Goal: Book appointment/travel/reservation

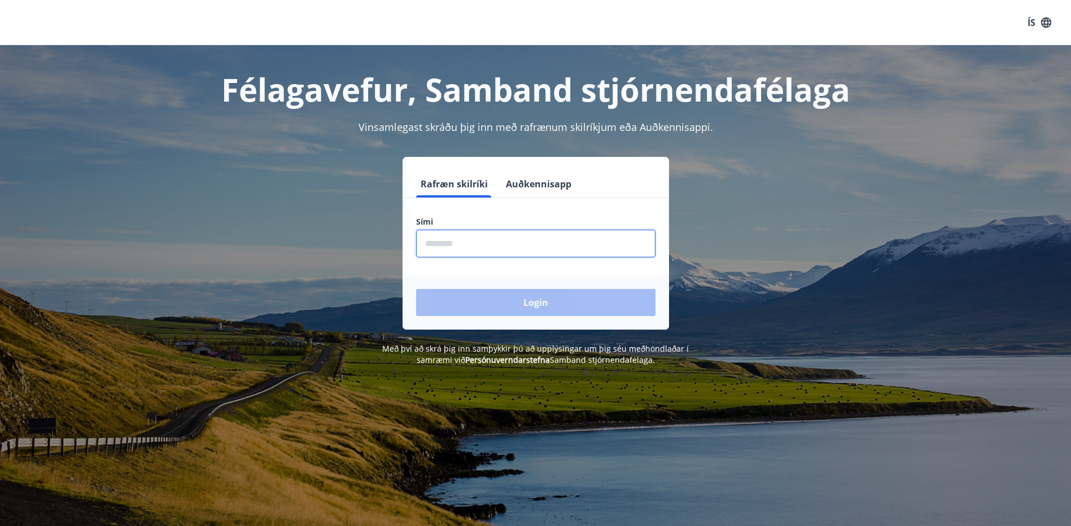
click at [475, 237] on input "phone" at bounding box center [535, 244] width 239 height 28
type input "********"
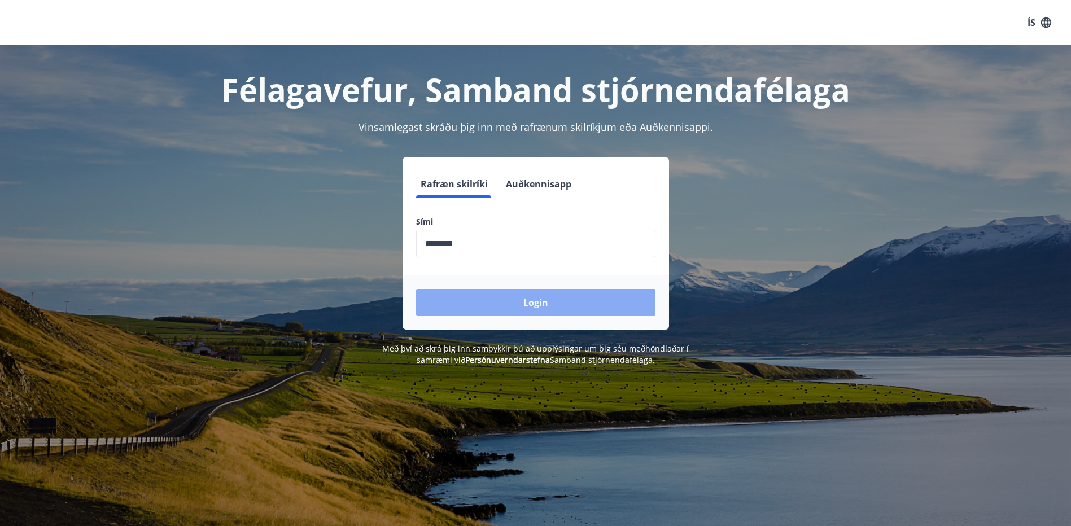
click at [545, 307] on button "Login" at bounding box center [535, 302] width 239 height 27
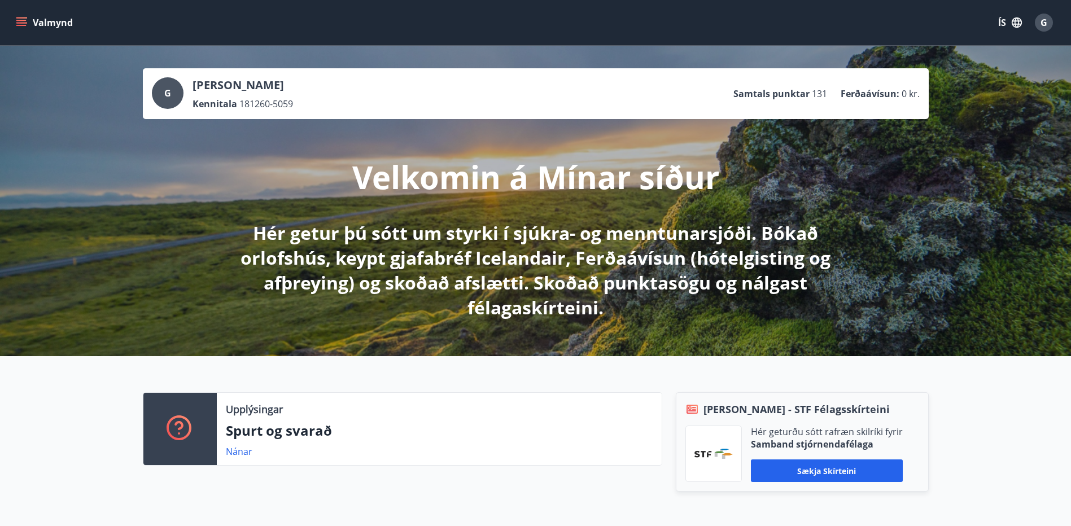
click at [19, 24] on icon "menu" at bounding box center [21, 22] width 11 height 11
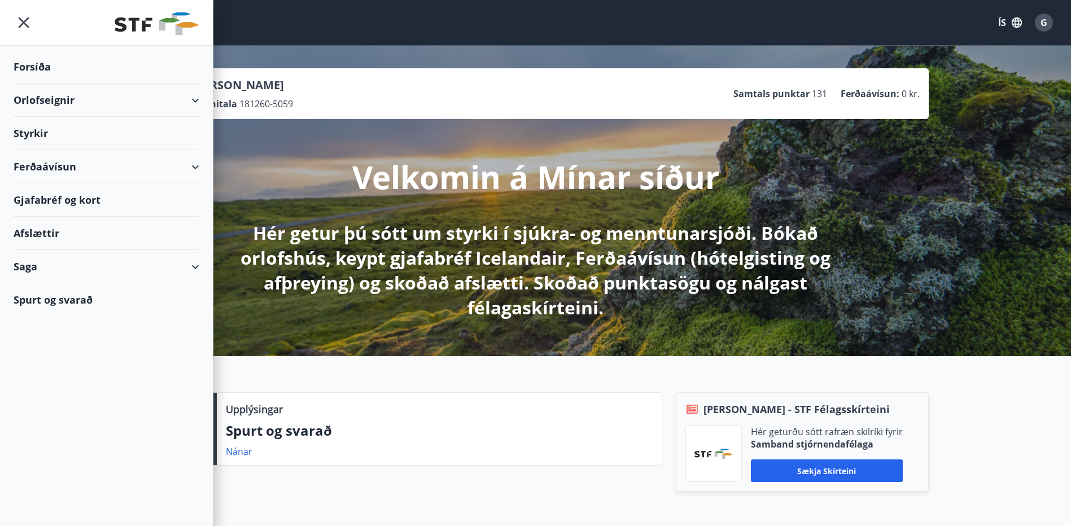
click at [54, 103] on div "Orlofseignir" at bounding box center [107, 100] width 186 height 33
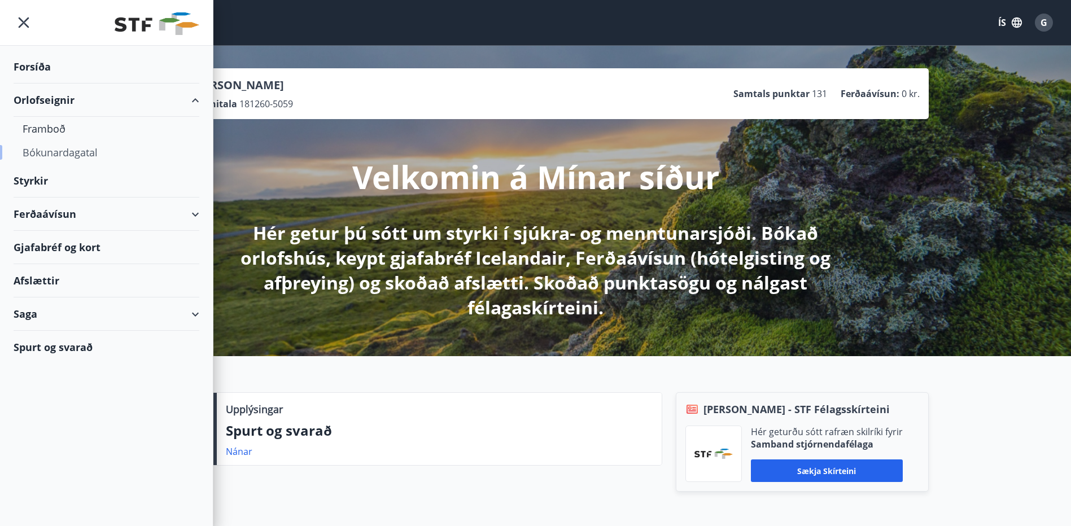
click at [73, 156] on div "Bókunardagatal" at bounding box center [107, 153] width 168 height 24
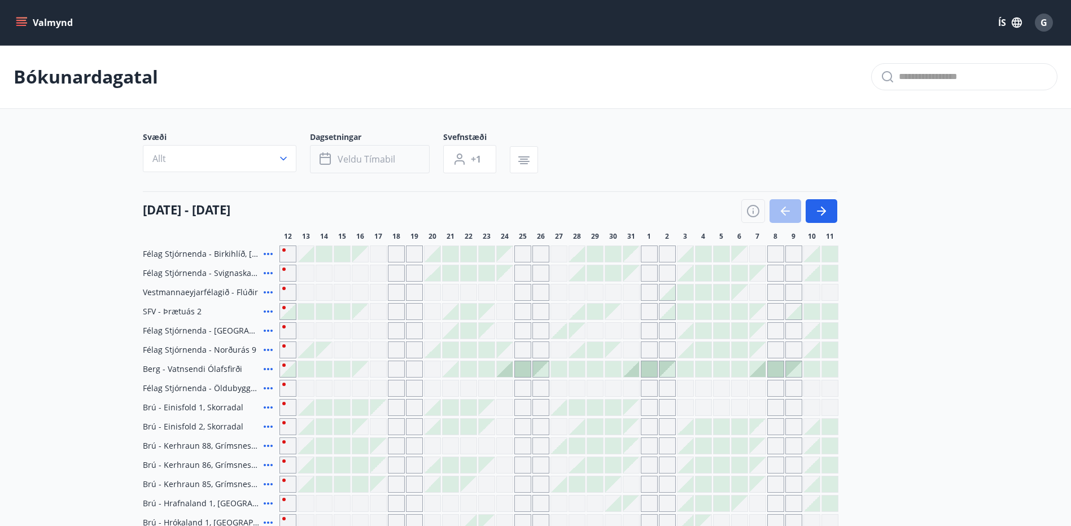
click at [347, 156] on span "Veldu tímabil" at bounding box center [366, 159] width 58 height 12
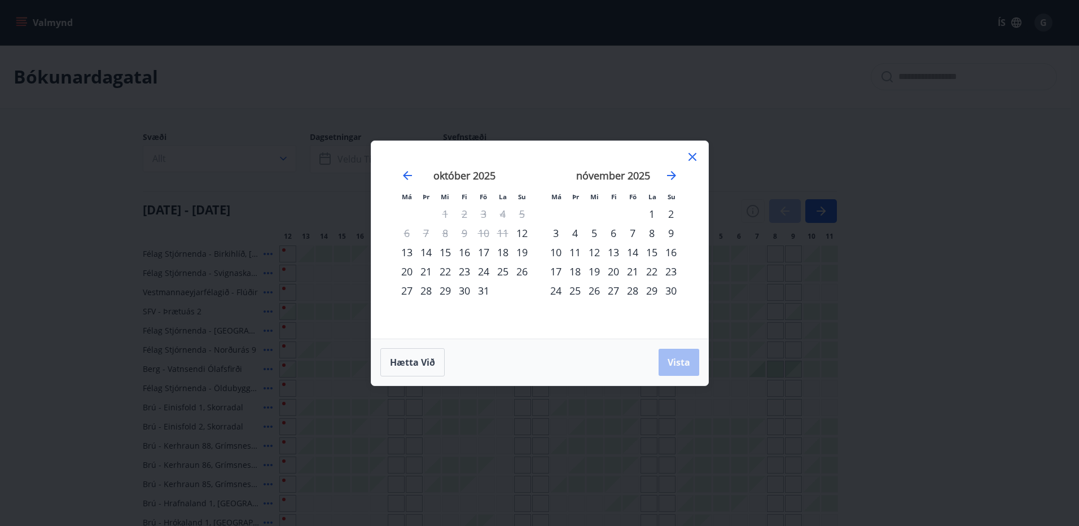
click at [637, 252] on div "14" at bounding box center [632, 252] width 19 height 19
click at [682, 367] on span "Vista" at bounding box center [679, 362] width 23 height 12
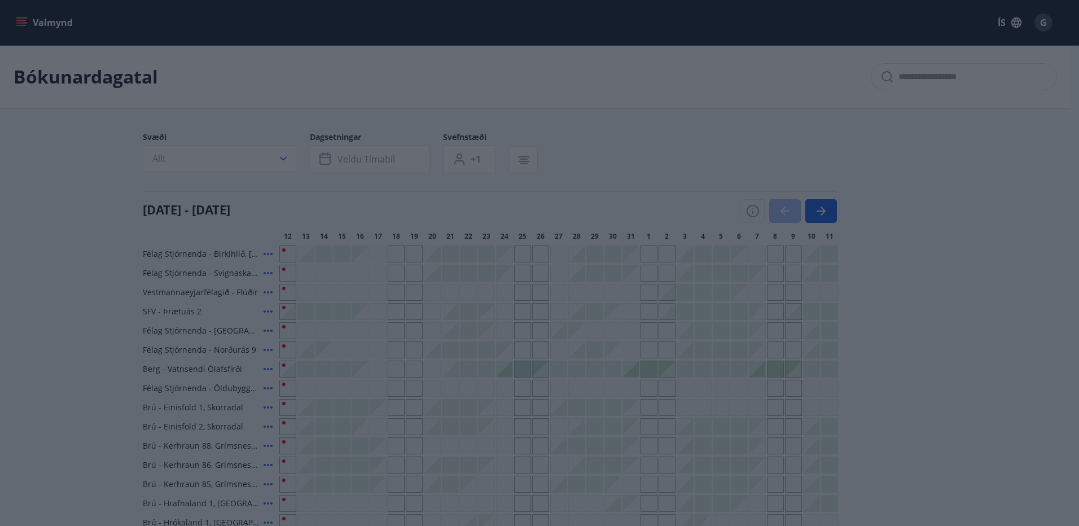
click at [675, 251] on div "16" at bounding box center [670, 252] width 19 height 19
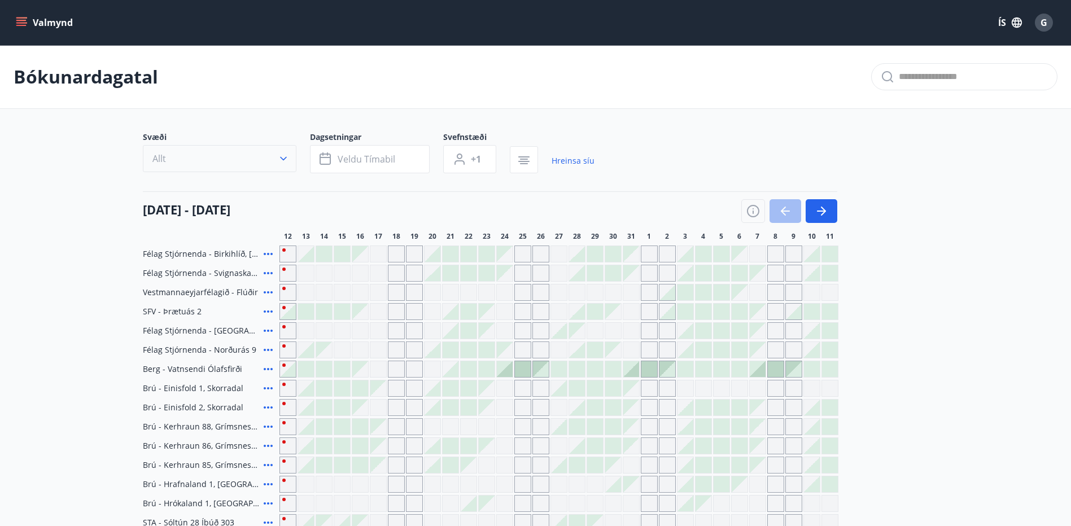
click at [263, 153] on button "Allt" at bounding box center [219, 158] width 153 height 27
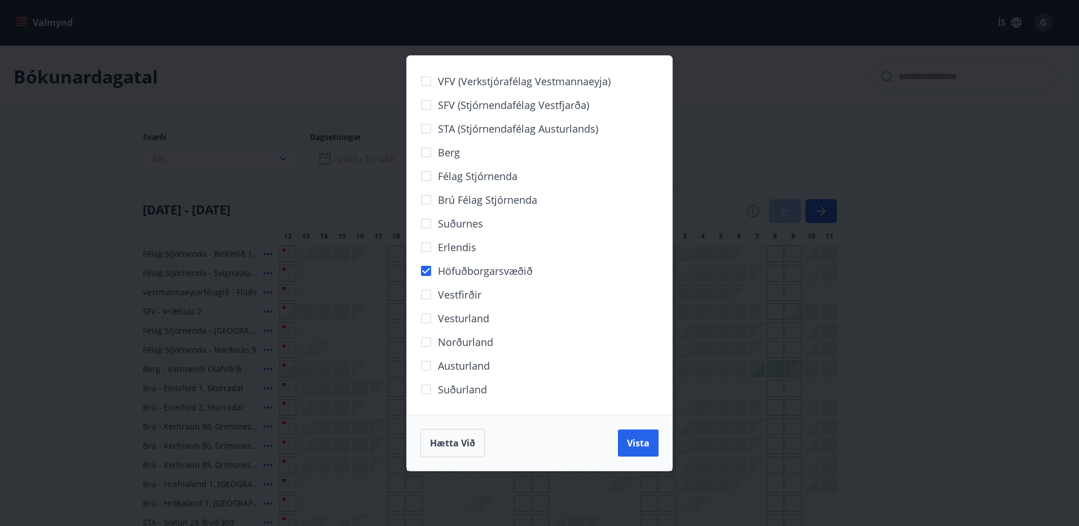
click at [634, 437] on span "Vista" at bounding box center [638, 443] width 23 height 12
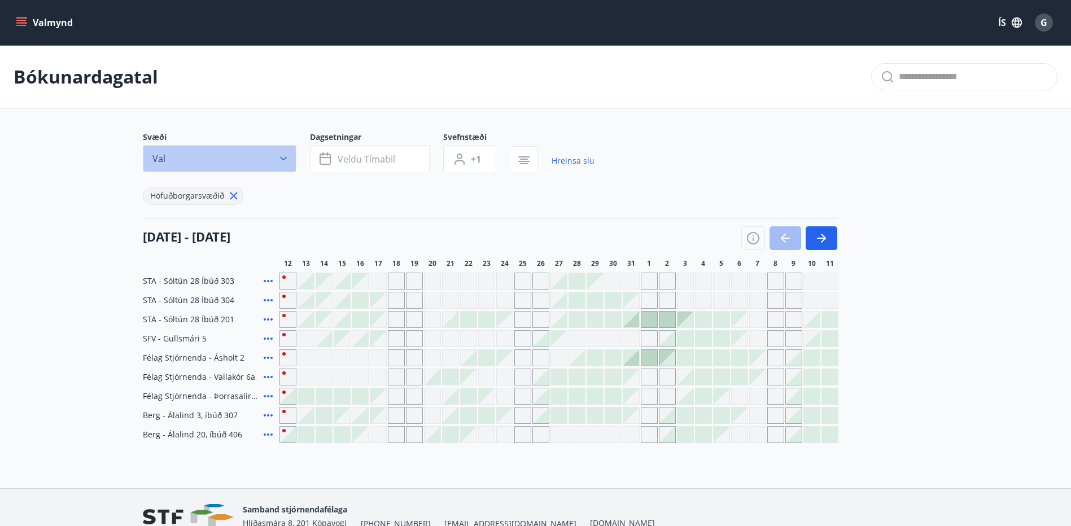
click at [275, 163] on button "Val" at bounding box center [219, 158] width 153 height 27
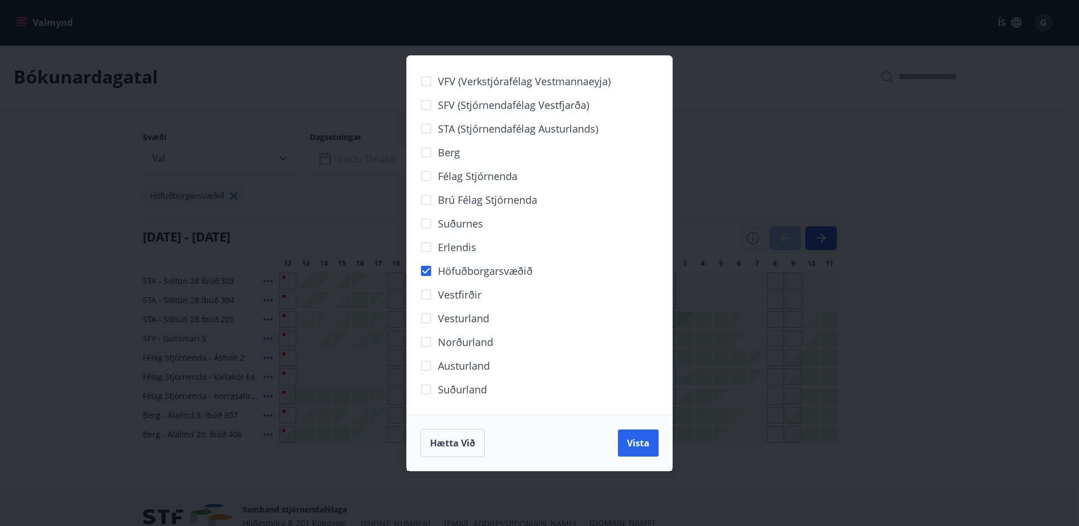
click at [853, 211] on div "VFV (Verkstjórafélag Vestmannaeyja) SFV (Stjórnendafélag Vestfjarða) STA (Stjór…" at bounding box center [539, 263] width 1079 height 526
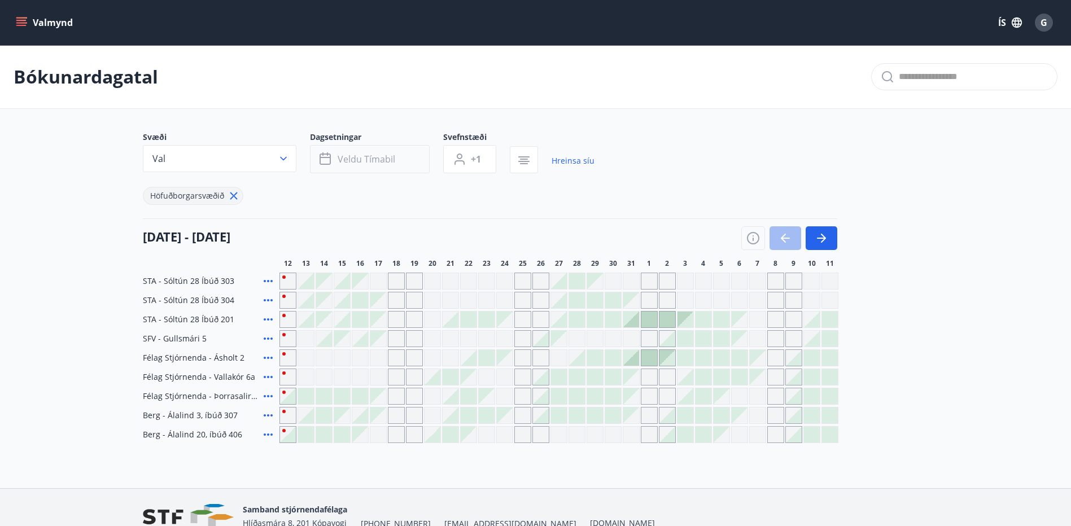
click at [388, 161] on span "Veldu tímabil" at bounding box center [366, 159] width 58 height 12
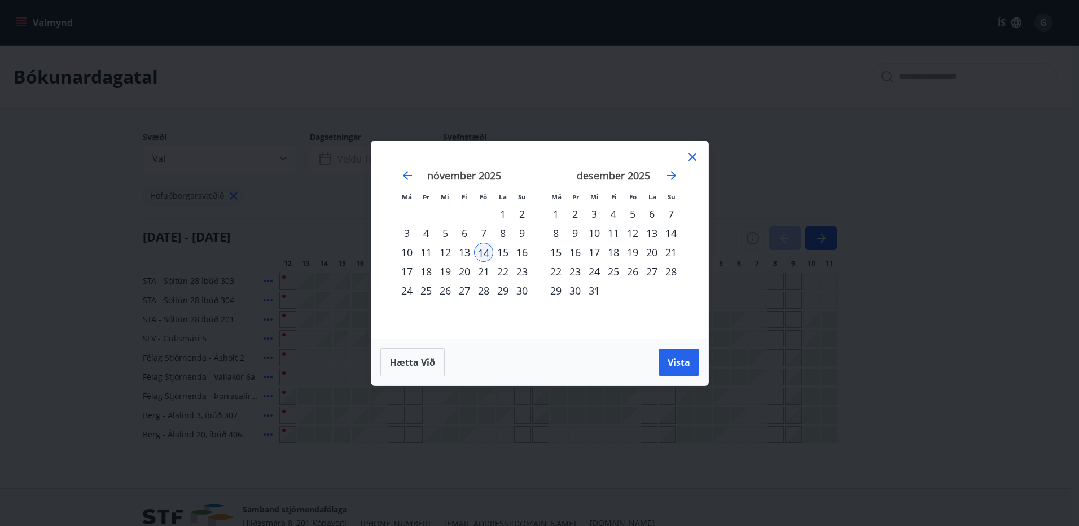
click at [480, 248] on div "14" at bounding box center [483, 252] width 19 height 19
click at [527, 253] on div "16" at bounding box center [521, 252] width 19 height 19
click at [685, 366] on span "Vista" at bounding box center [679, 362] width 23 height 12
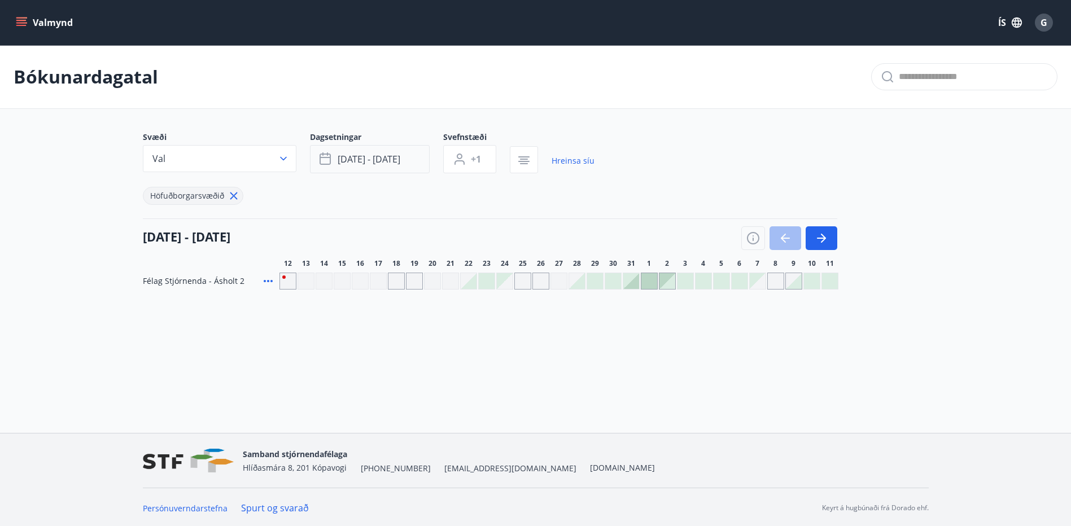
click at [326, 154] on icon "button" at bounding box center [324, 158] width 11 height 11
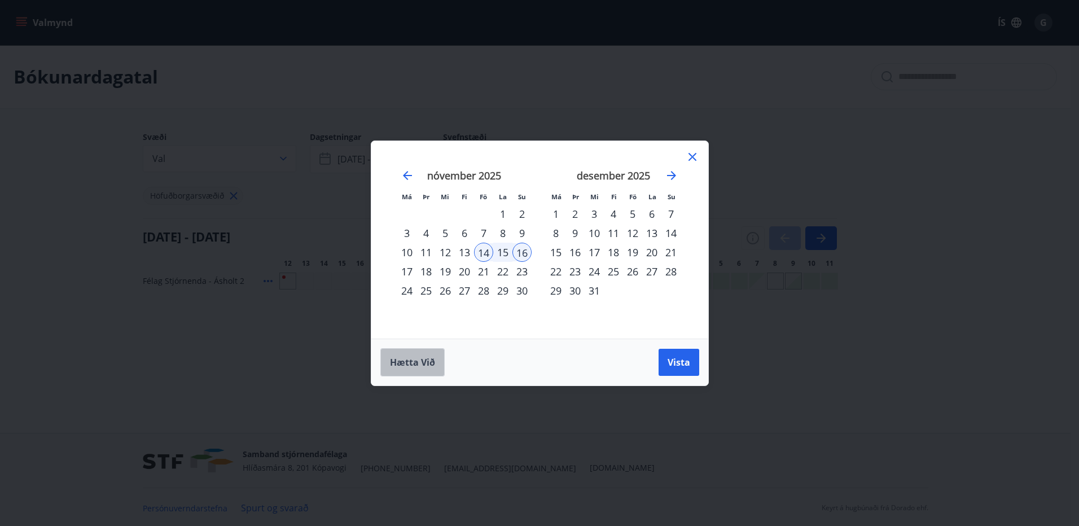
click at [420, 360] on span "Hætta við" at bounding box center [412, 362] width 45 height 12
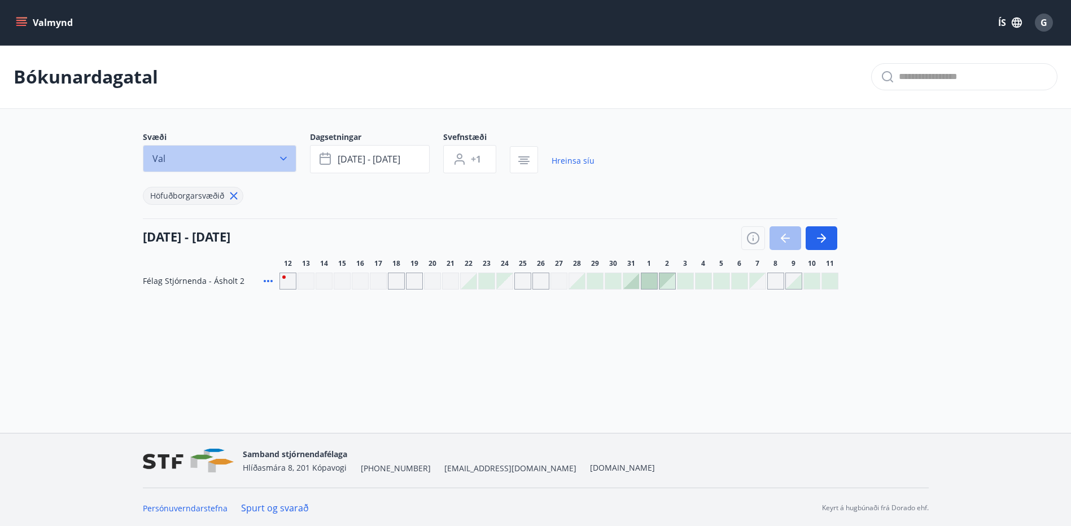
click at [260, 161] on button "Val" at bounding box center [219, 158] width 153 height 27
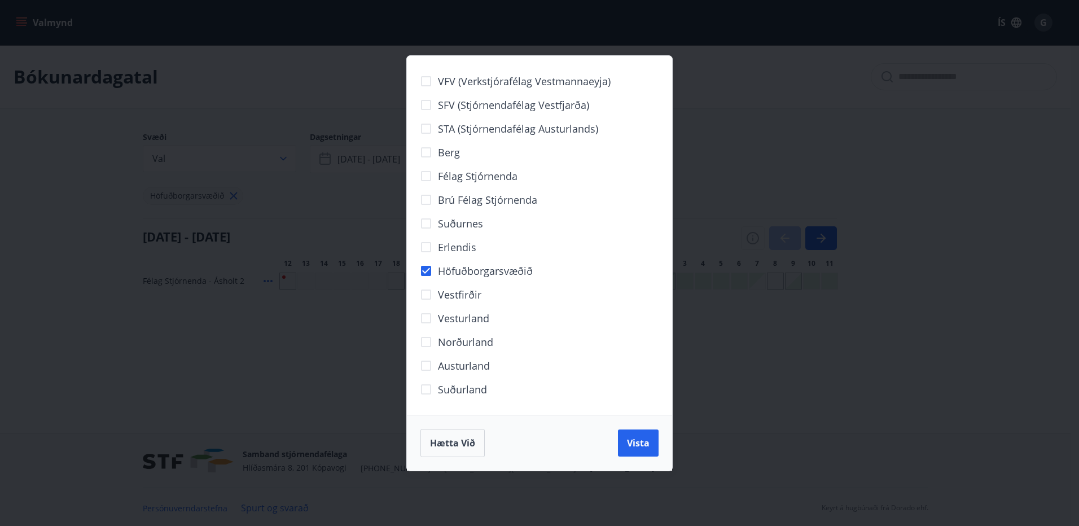
click at [220, 199] on div "VFV (Verkstjórafélag Vestmannaeyja) SFV (Stjórnendafélag Vestfjarða) STA (Stjór…" at bounding box center [539, 263] width 1079 height 526
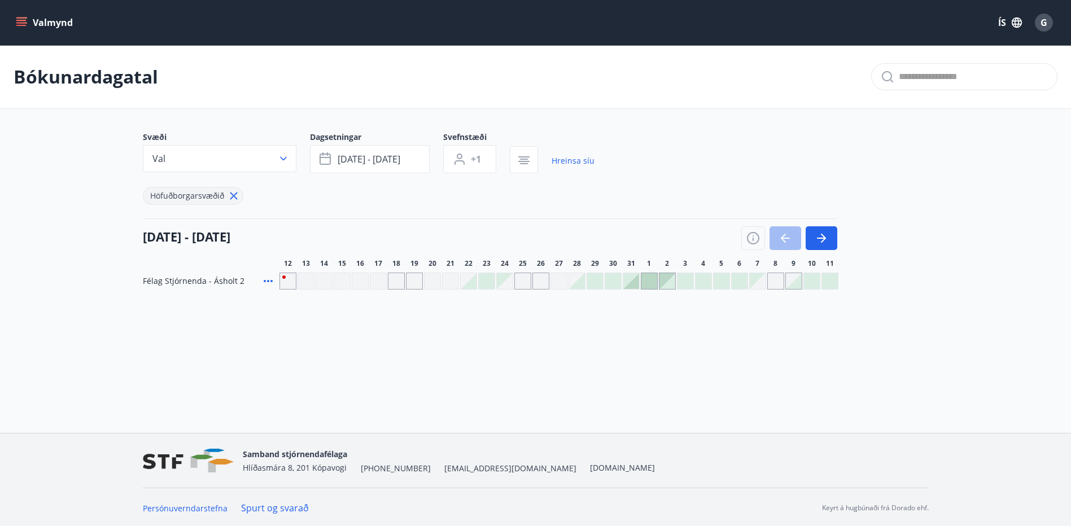
click at [15, 15] on button "Valmynd" at bounding box center [46, 22] width 64 height 20
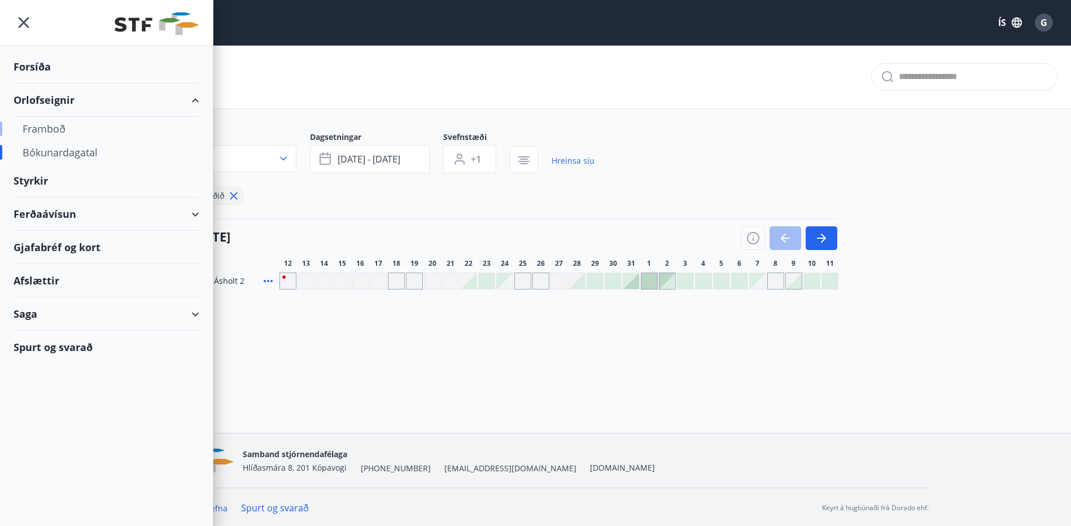
click at [43, 129] on div "Framboð" at bounding box center [107, 129] width 168 height 24
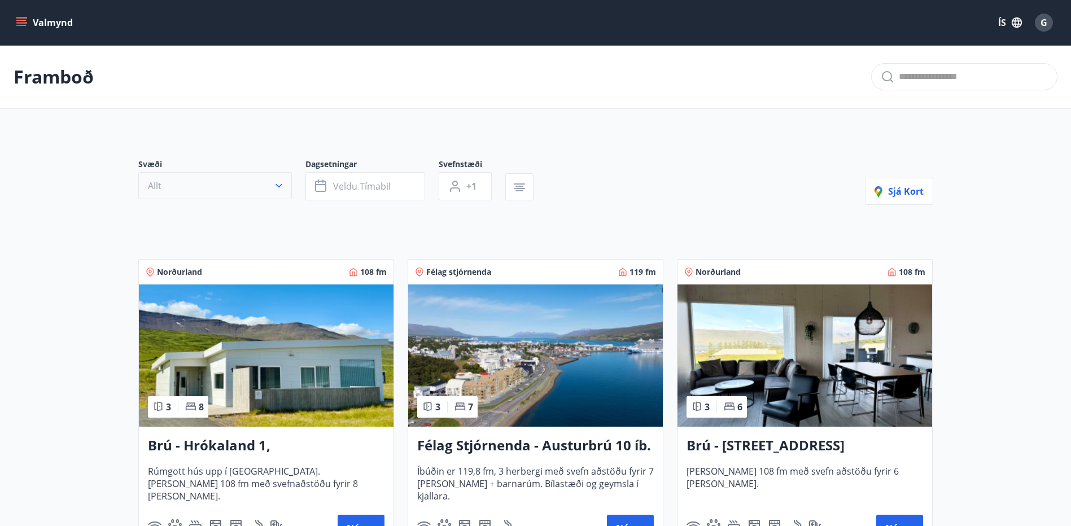
click at [273, 187] on icon "button" at bounding box center [278, 185] width 11 height 11
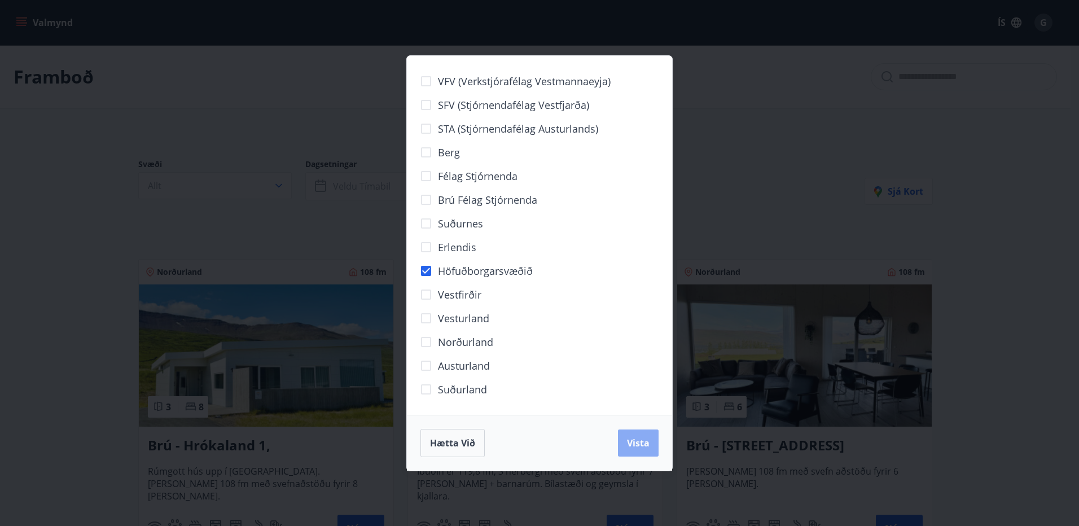
click at [654, 449] on button "Vista" at bounding box center [638, 442] width 41 height 27
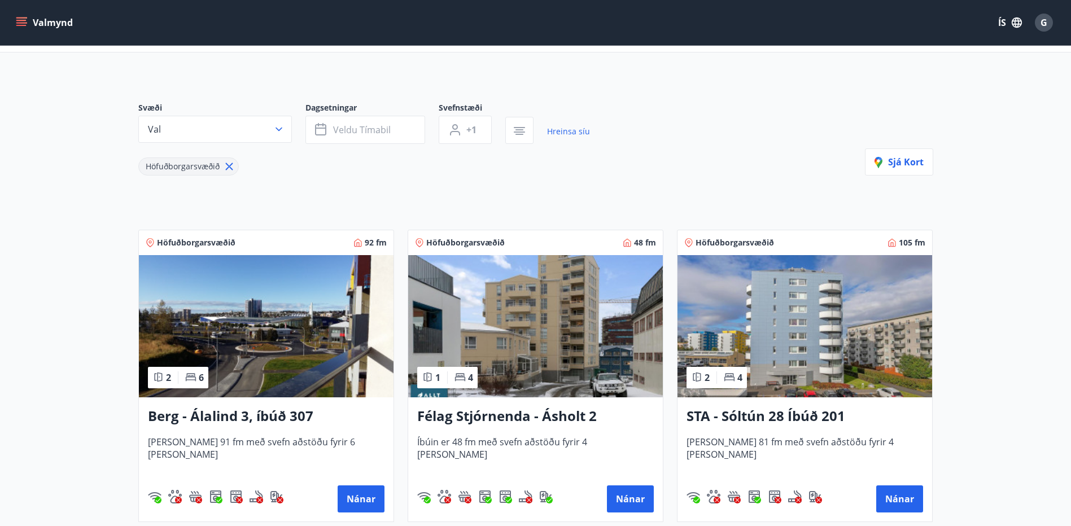
scroll to position [226, 0]
